Goal: Task Accomplishment & Management: Manage account settings

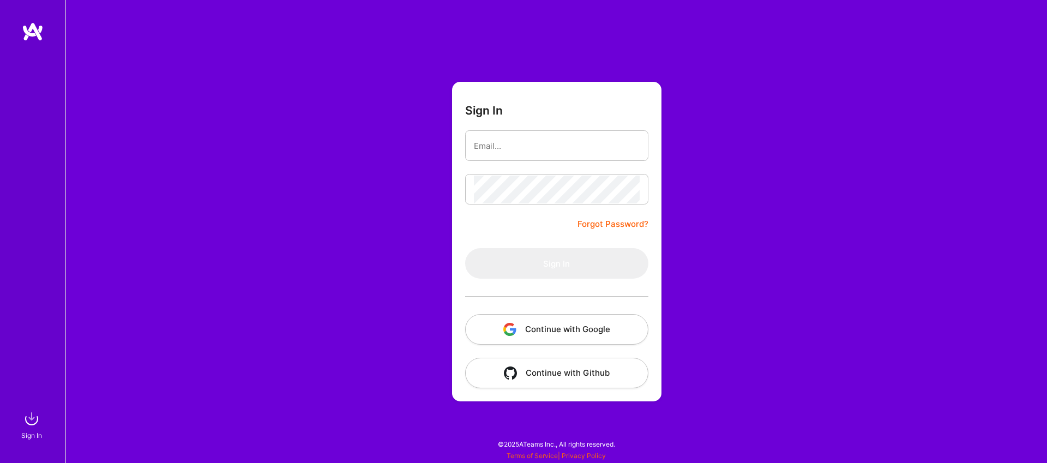
click at [611, 333] on button "Continue with Google" at bounding box center [556, 329] width 183 height 31
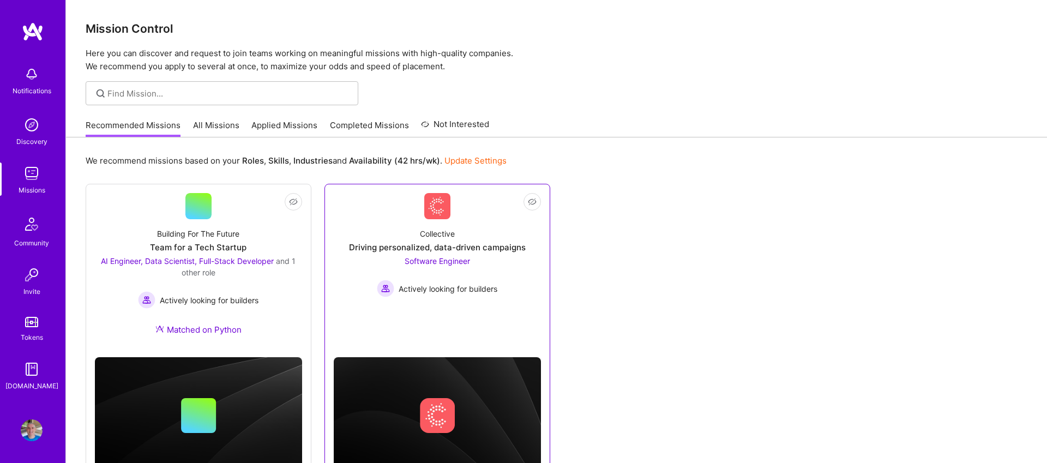
scroll to position [46, 0]
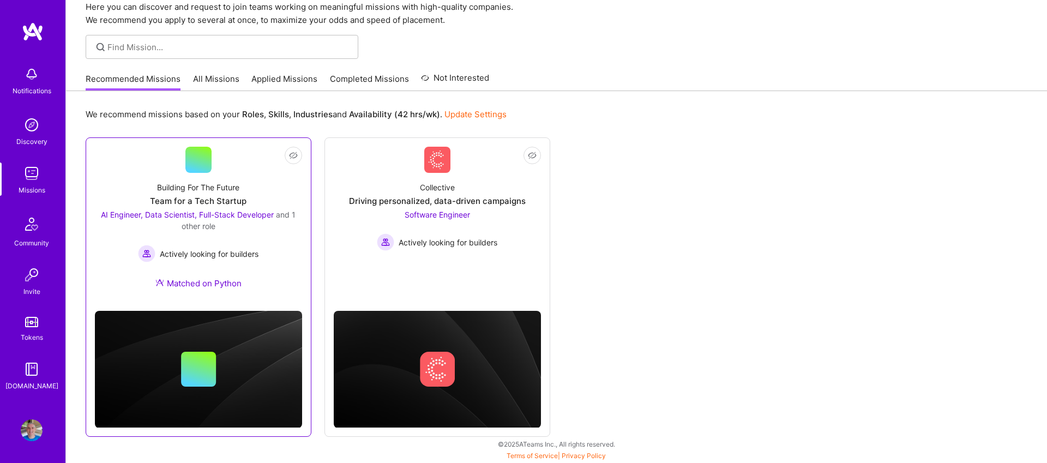
click at [265, 227] on div "AI Engineer, Data Scientist, Full-Stack Developer and 1 other role" at bounding box center [198, 220] width 207 height 23
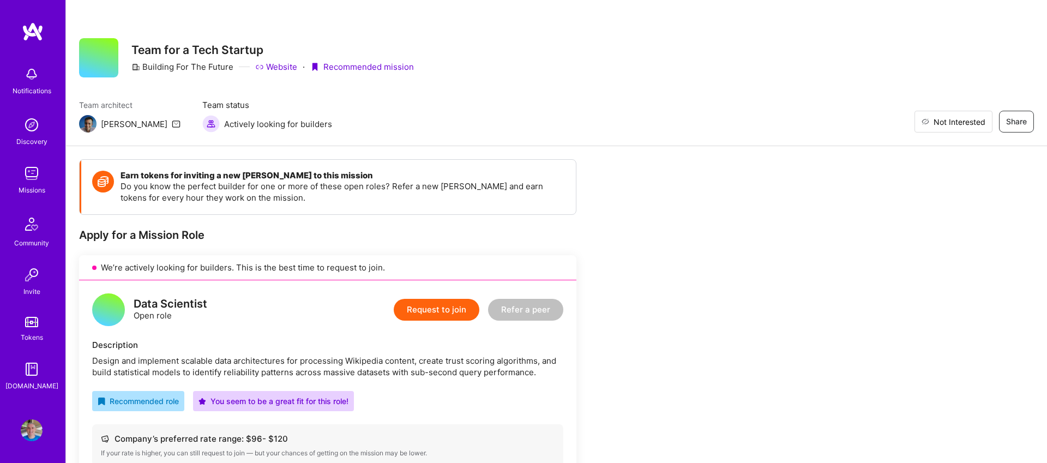
click at [953, 123] on span "Not Interested" at bounding box center [959, 121] width 52 height 11
click at [34, 177] on img at bounding box center [32, 173] width 22 height 22
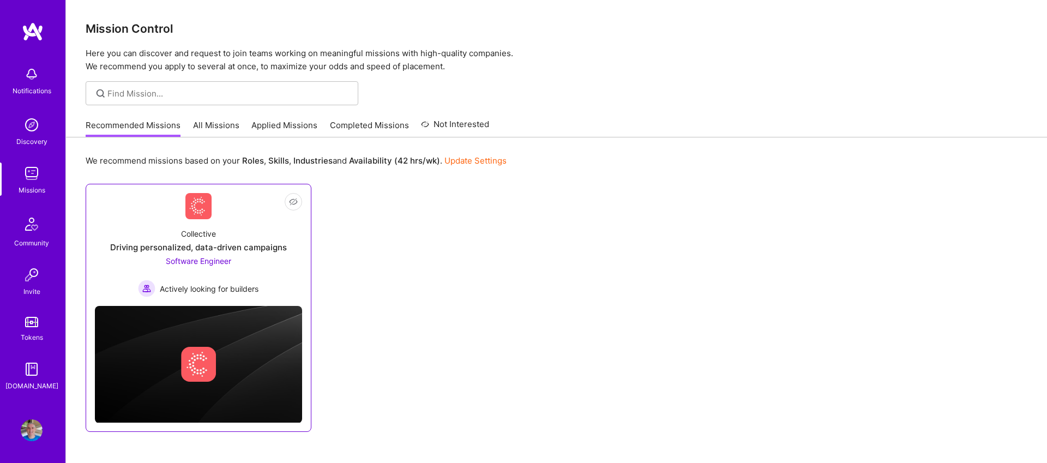
click at [242, 215] on link "Not Interested Collective Driving personalized, data-driven campaigns Software …" at bounding box center [198, 245] width 207 height 104
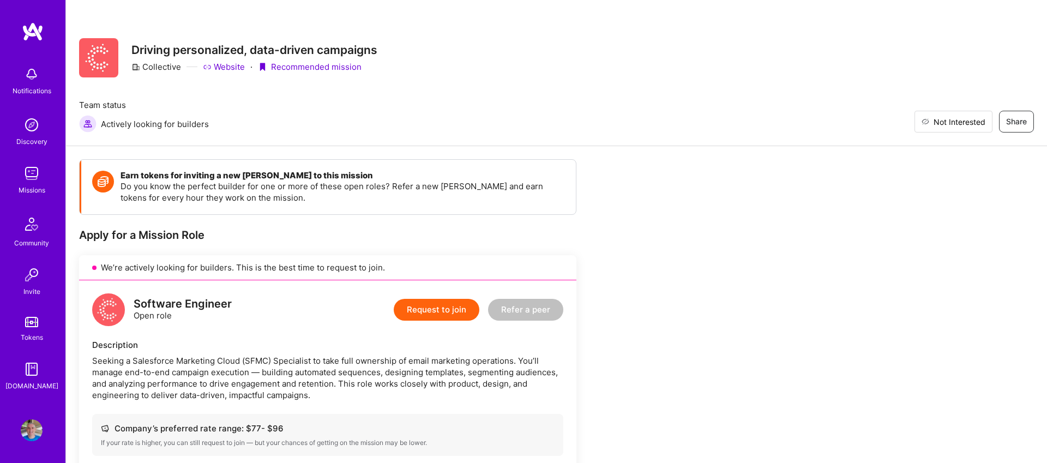
click at [974, 122] on span "Not Interested" at bounding box center [959, 121] width 52 height 11
click at [33, 180] on img at bounding box center [32, 173] width 22 height 22
